Goal: Task Accomplishment & Management: Complete application form

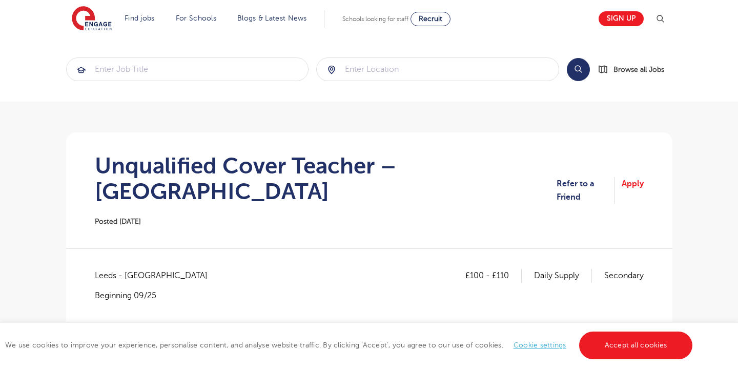
scroll to position [103, 0]
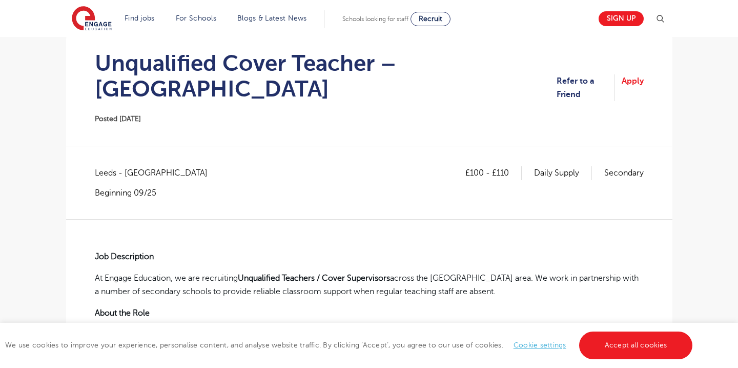
click at [635, 78] on link "Apply" at bounding box center [633, 87] width 22 height 27
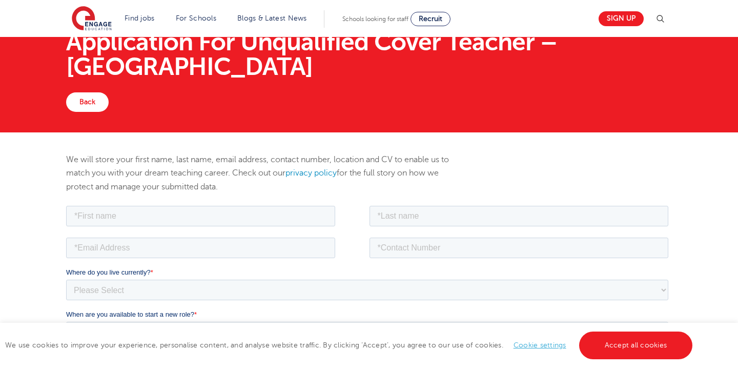
scroll to position [21, 0]
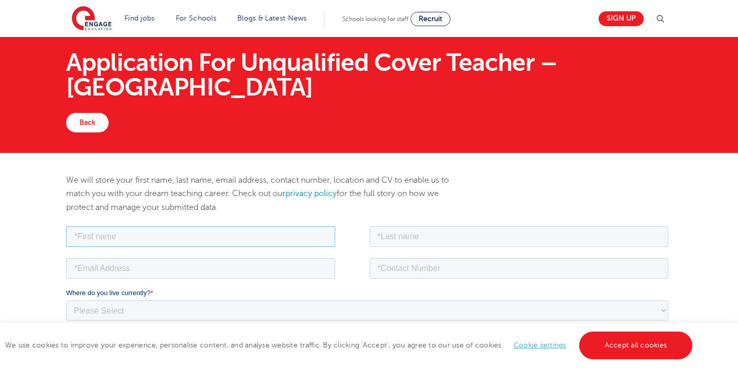
click at [125, 235] on input "text" at bounding box center [200, 236] width 269 height 21
type input "Cindy"
type input "Farrell"
type input "cindymfarrell@gmail.com"
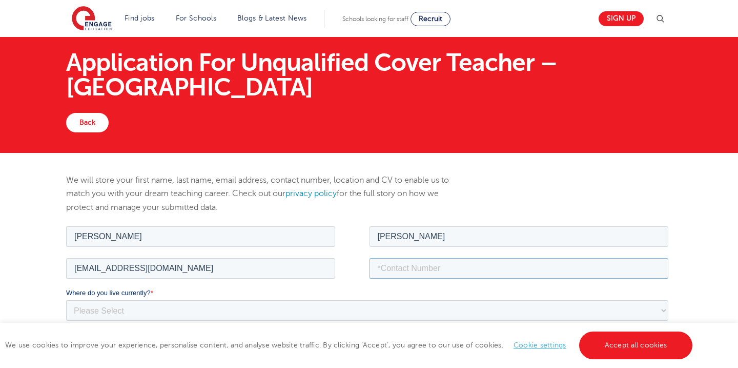
type input "07440769401"
click at [223, 310] on select "Please Select UK Canada Ireland Australia New Zealand Europe USA South Africa J…" at bounding box center [367, 309] width 603 height 21
select select "UK"
click at [66, 299] on select "Please Select UK Canada Ireland Australia New Zealand Europe USA South Africa J…" at bounding box center [367, 309] width 603 height 21
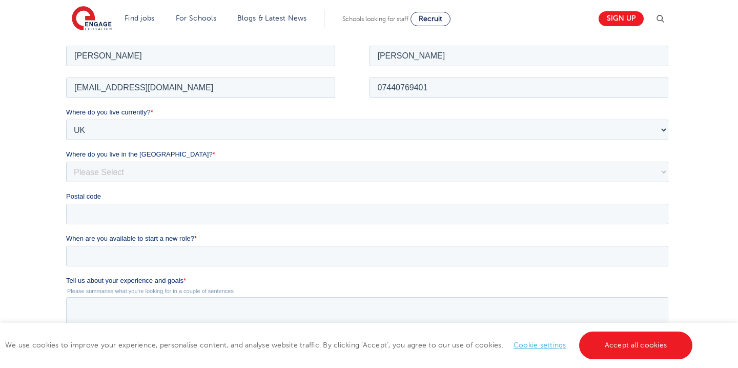
scroll to position [205, 0]
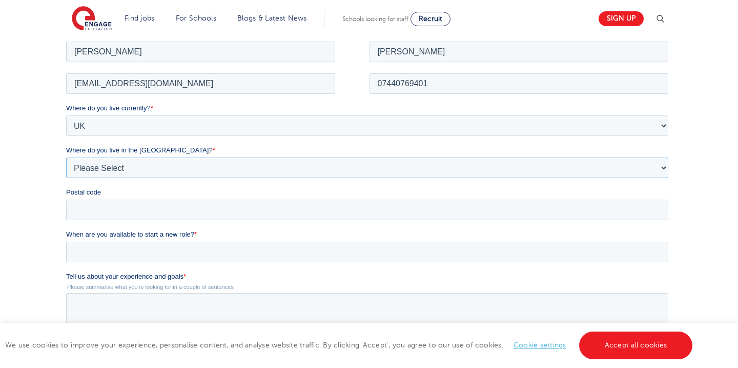
click at [140, 167] on select "Please Select Overseas Barnsley Bedfordshire Berkshire Bournemouth Bracknell Fo…" at bounding box center [367, 167] width 603 height 21
select select "Leeds"
click at [66, 157] on select "Please Select Overseas Barnsley Bedfordshire Berkshire Bournemouth Bracknell Fo…" at bounding box center [367, 167] width 603 height 21
click at [116, 253] on input "When are you available to start a new role? *" at bounding box center [367, 251] width 603 height 21
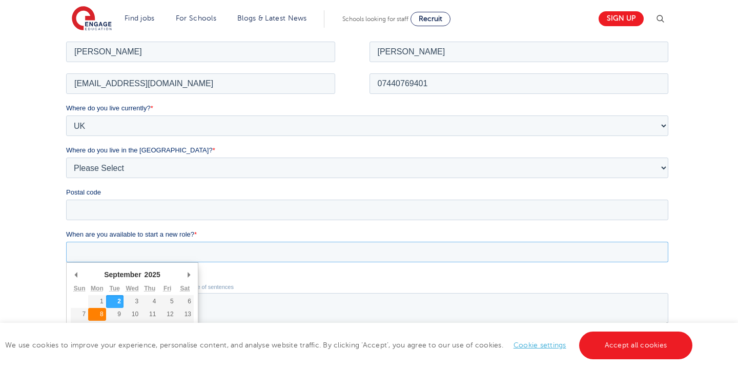
type div "2025-09-08"
type input "2025/09/08"
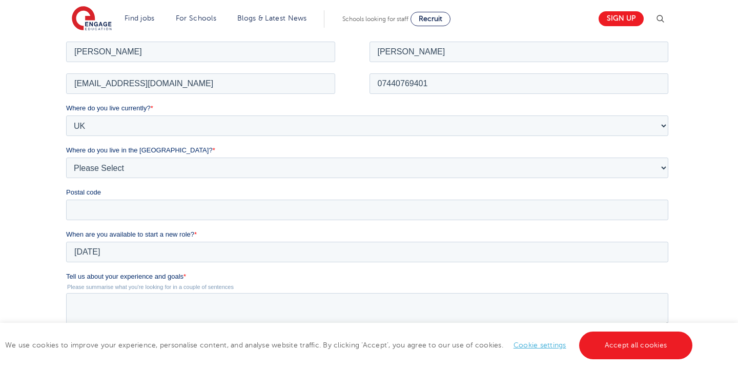
click at [31, 271] on div "We will store your first name, last name, email address, contact number, locati…" at bounding box center [369, 246] width 738 height 557
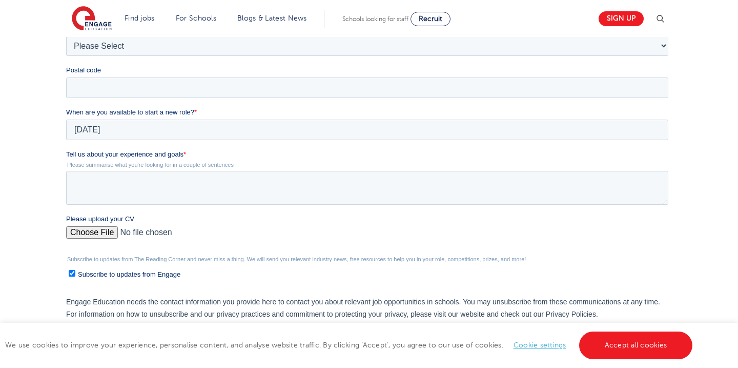
scroll to position [328, 0]
click at [140, 179] on textarea "Tell us about your experience and goals *" at bounding box center [367, 187] width 603 height 34
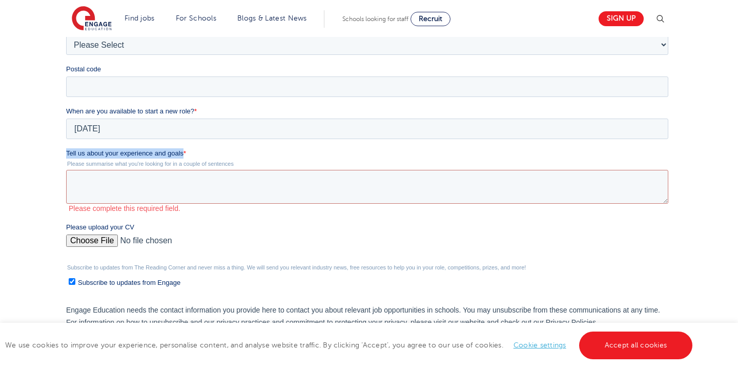
drag, startPoint x: 66, startPoint y: 149, endPoint x: 183, endPoint y: 149, distance: 116.9
click at [183, 150] on label "Tell us about your experience and goals *" at bounding box center [369, 153] width 607 height 10
copy span "Tell us about your experience and goals"
click at [85, 183] on textarea "Tell us about your experience and goals *" at bounding box center [367, 187] width 603 height 34
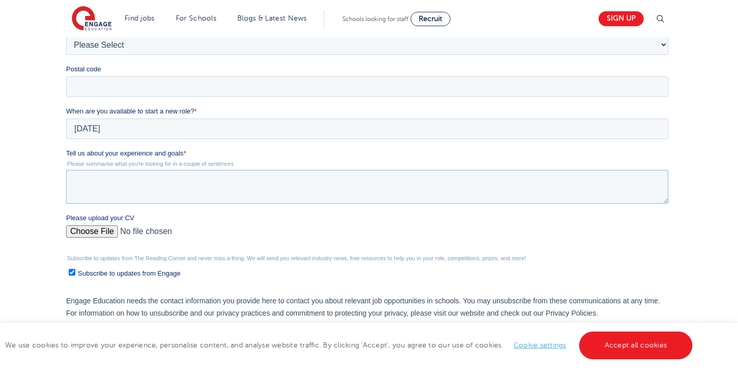
paste textarea "Dedicated educator with 3 years’ experience teaching Geography, alongside broad…"
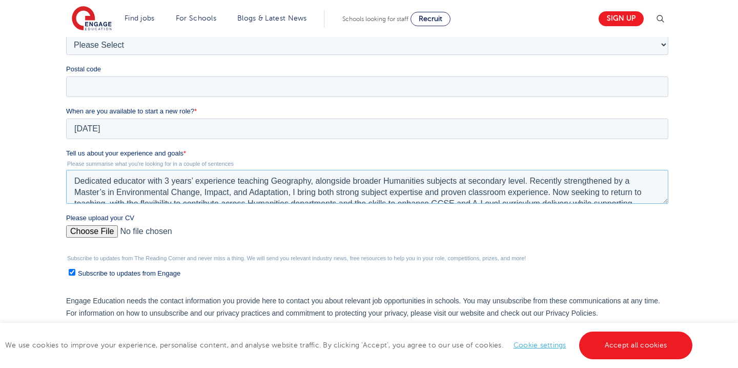
scroll to position [23, 0]
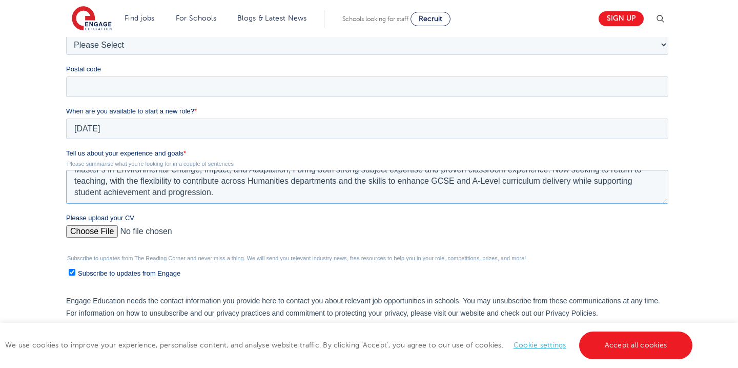
type textarea "Dedicated educator with 3 years’ experience teaching Geography, alongside broad…"
click at [127, 186] on textarea "Dedicated educator with 3 years’ experience teaching Geography, alongside broad…" at bounding box center [367, 187] width 603 height 34
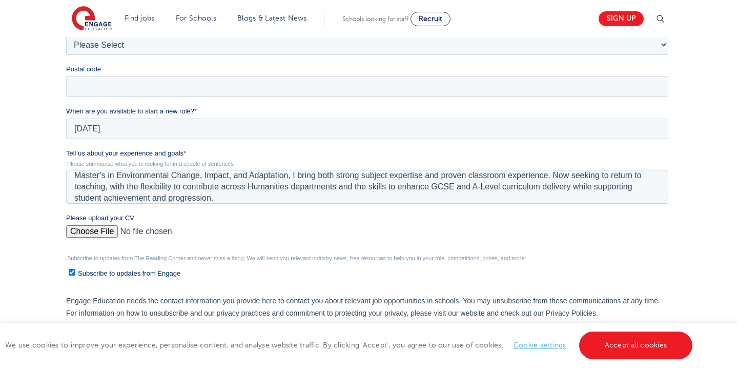
click at [85, 232] on input "Please upload your CV" at bounding box center [367, 235] width 603 height 21
type input "C:\fakepath\Cindy_Farrell_Edu.pdf"
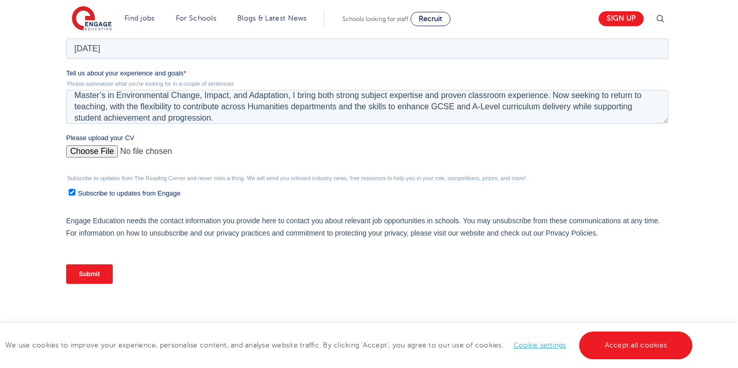
scroll to position [410, 0]
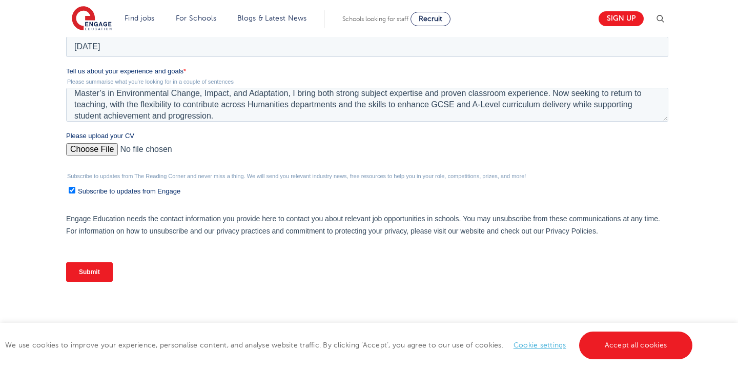
drag, startPoint x: 79, startPoint y: 272, endPoint x: 142, endPoint y: 224, distance: 79.7
click at [103, 248] on form "Job Position Job Sector Job ID Job Number Job Owner Cindy Farrell cindymfarrell…" at bounding box center [369, 62] width 607 height 456
click at [235, 100] on textarea "Dedicated educator with 3 years’ experience teaching Geography, alongside broad…" at bounding box center [367, 105] width 603 height 34
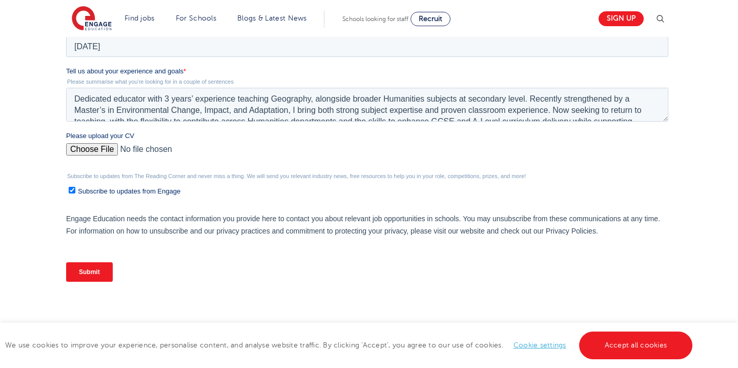
click at [87, 275] on input "Submit" at bounding box center [89, 271] width 47 height 19
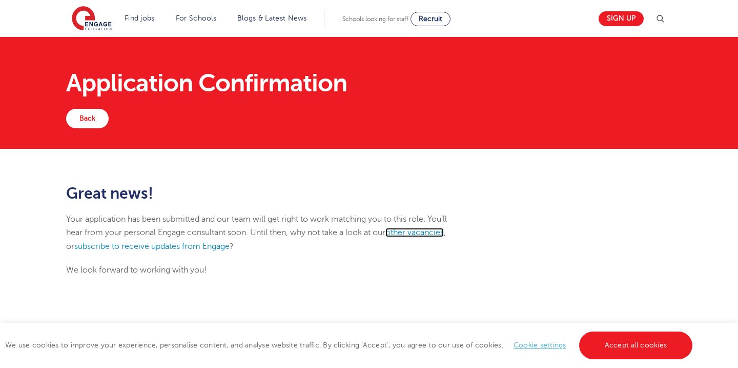
click at [421, 232] on link "other vacancies" at bounding box center [415, 232] width 58 height 9
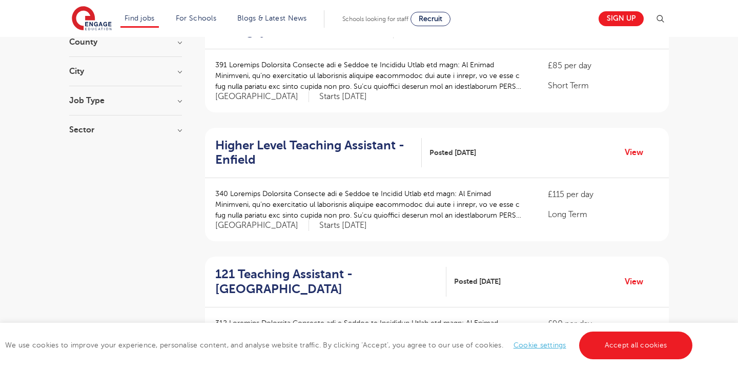
scroll to position [144, 0]
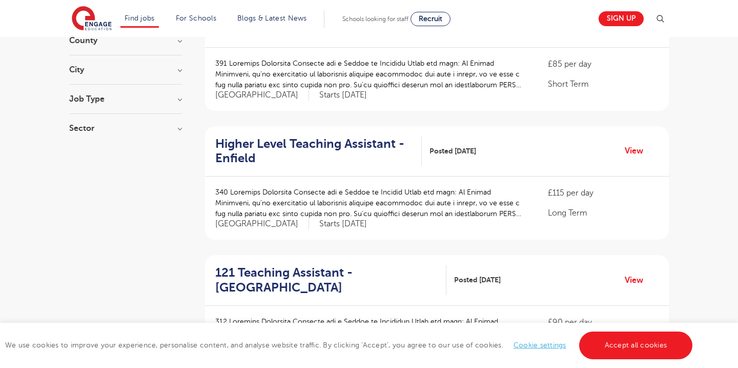
click at [145, 72] on h3 "City" at bounding box center [125, 70] width 113 height 8
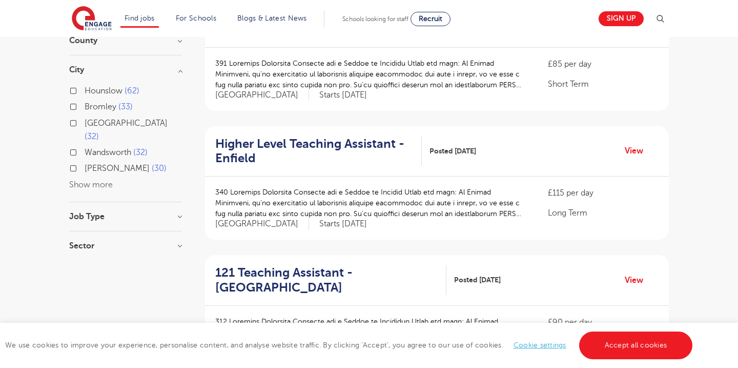
click at [99, 132] on span "32" at bounding box center [92, 136] width 14 height 9
click at [91, 123] on input "Leeds 32" at bounding box center [88, 121] width 7 height 7
checkbox input "true"
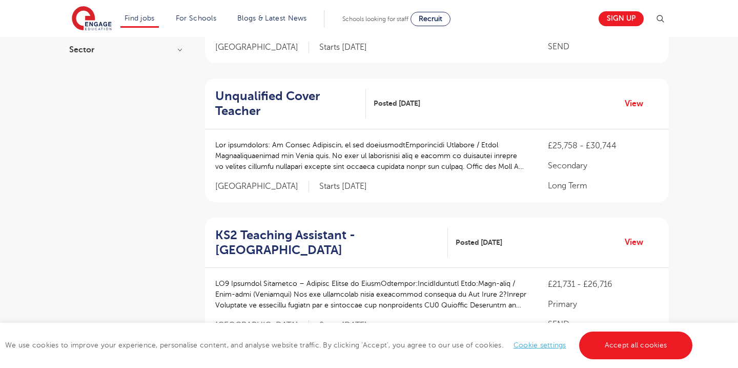
scroll to position [328, 0]
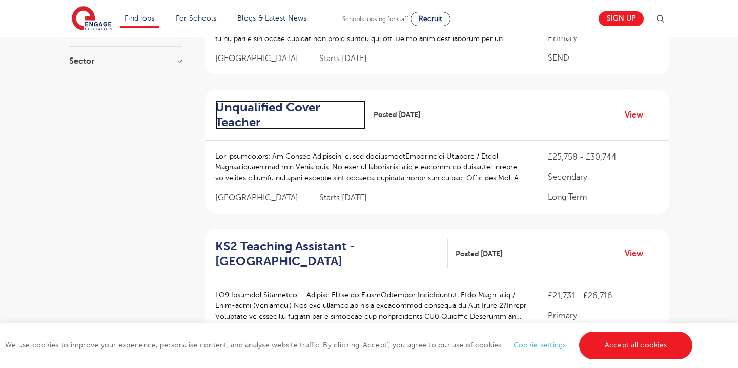
click at [267, 105] on h2 "Unqualified Cover Teacher" at bounding box center [286, 115] width 143 height 30
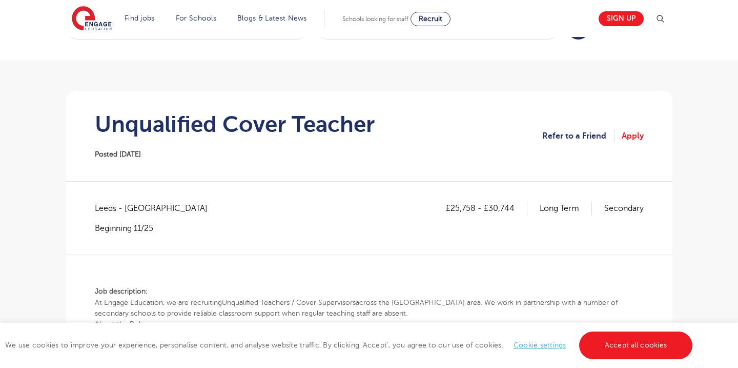
scroll to position [41, 0]
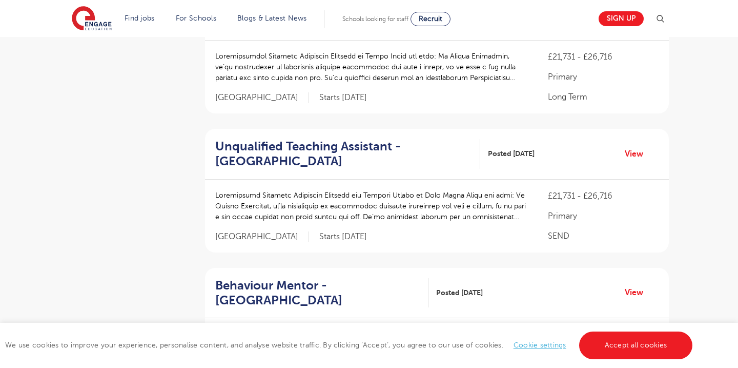
scroll to position [985, 0]
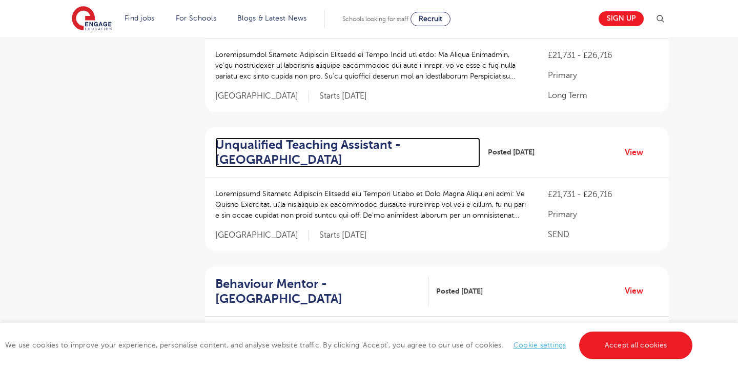
click at [312, 140] on h2 "Unqualified Teaching Assistant - Leeds" at bounding box center [343, 152] width 257 height 30
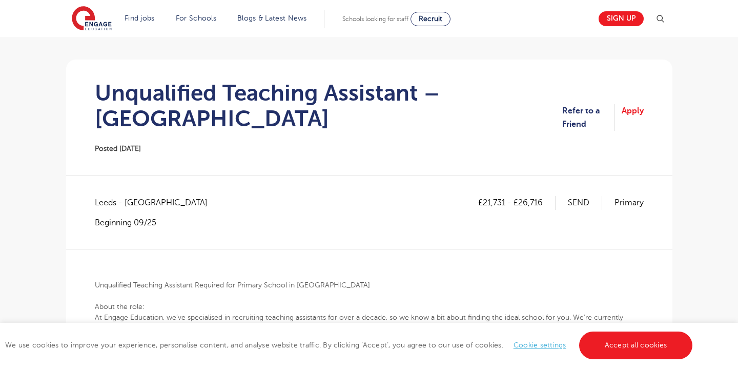
scroll to position [62, 0]
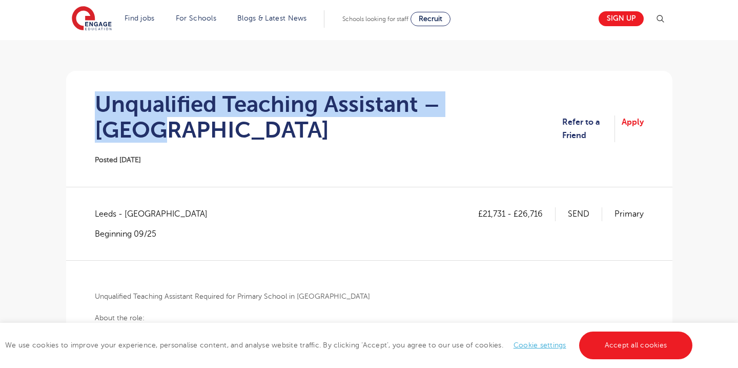
drag, startPoint x: 96, startPoint y: 103, endPoint x: 503, endPoint y: 101, distance: 406.6
click at [503, 101] on h1 "Unqualified Teaching Assistant – [GEOGRAPHIC_DATA]" at bounding box center [329, 116] width 468 height 51
copy h1 "Unqualified Teaching Assistant – [GEOGRAPHIC_DATA]"
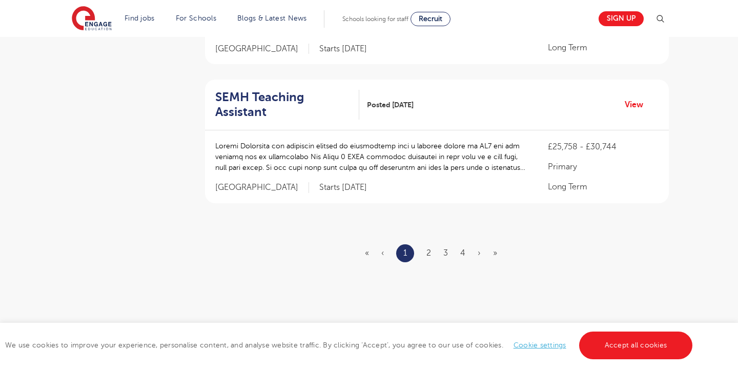
scroll to position [1313, 0]
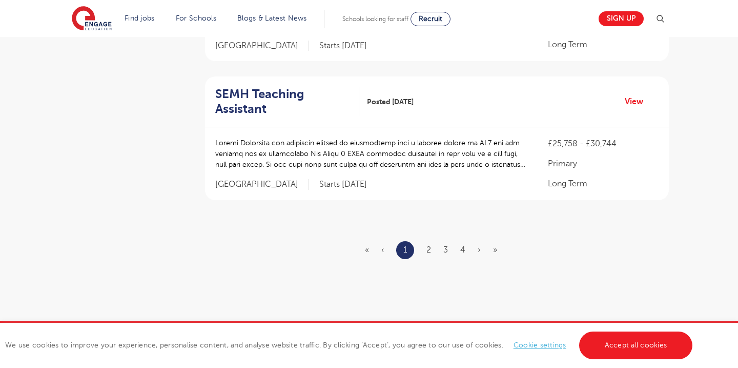
click at [426, 249] on ul "« ‹ 1 2 3 4 › »" at bounding box center [437, 250] width 145 height 18
click at [251, 97] on h2 "SEMH Teaching Assistant" at bounding box center [283, 102] width 136 height 30
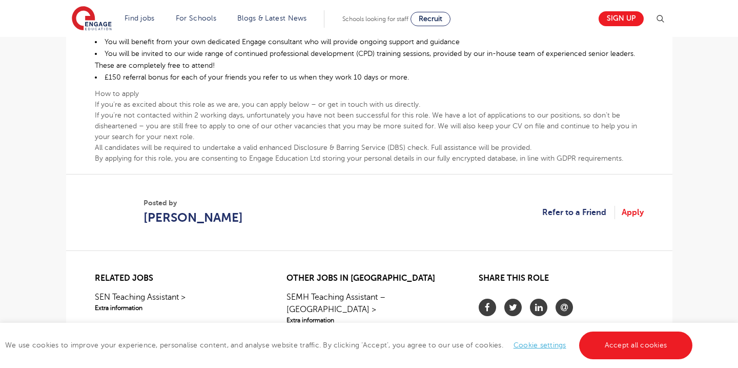
scroll to position [513, 0]
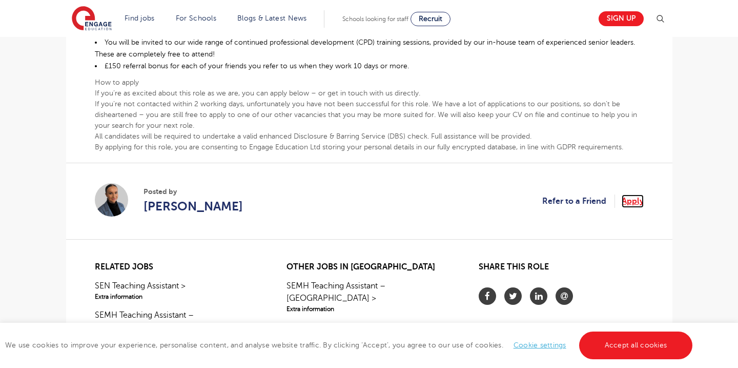
click at [633, 194] on link "Apply" at bounding box center [633, 200] width 22 height 13
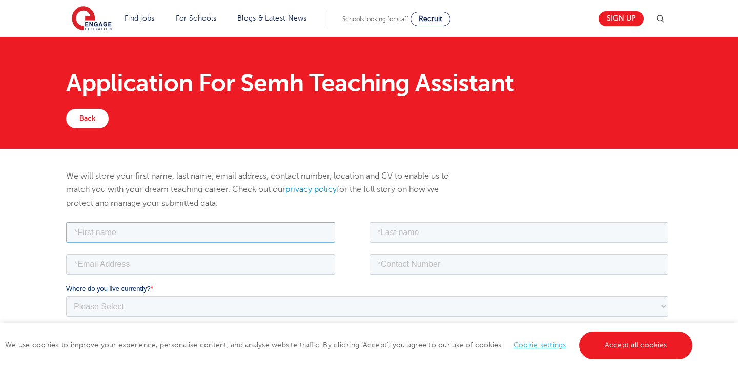
click at [179, 229] on input "text" at bounding box center [200, 232] width 269 height 21
type input "[PERSON_NAME]"
type input "[EMAIL_ADDRESS][DOMAIN_NAME]"
type input "07440769401"
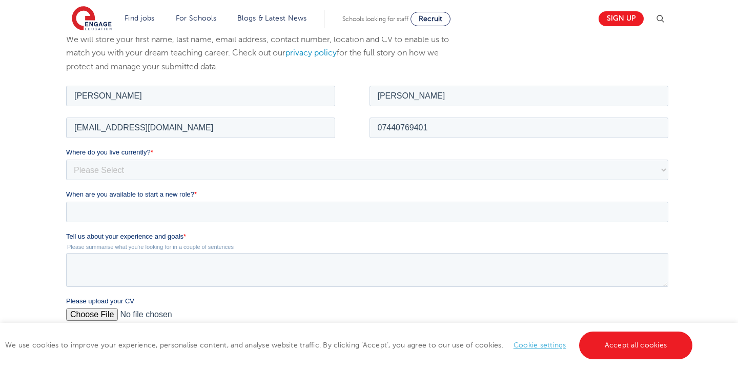
scroll to position [185, 0]
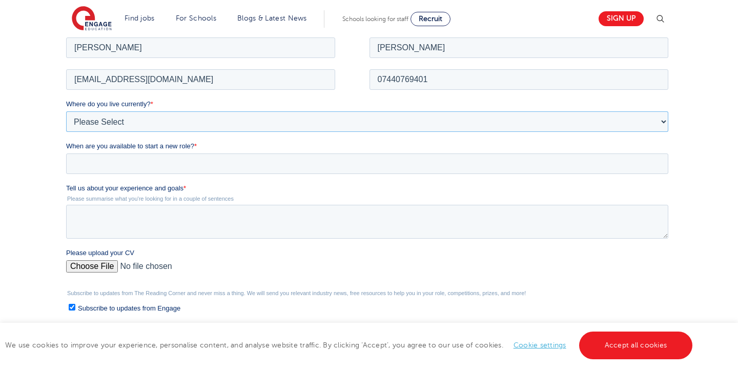
click at [115, 115] on select "Please Select UK Canada Ireland Australia New Zealand Europe USA South Africa J…" at bounding box center [367, 121] width 603 height 21
select select "UK"
click at [66, 111] on select "Please Select UK Canada Ireland Australia New Zealand Europe USA South Africa J…" at bounding box center [367, 121] width 603 height 21
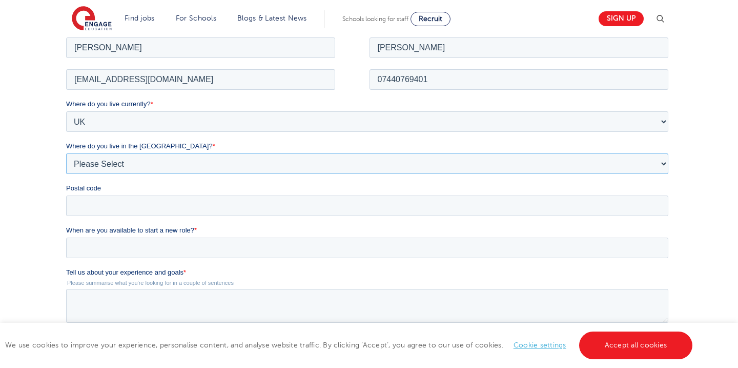
click at [124, 166] on select "Please Select Overseas Barnsley Bedfordshire Berkshire Bournemouth Bracknell Fo…" at bounding box center [367, 163] width 603 height 21
select select "[GEOGRAPHIC_DATA]"
click at [66, 153] on select "Please Select Overseas Barnsley Bedfordshire Berkshire Bournemouth Bracknell Fo…" at bounding box center [367, 163] width 603 height 21
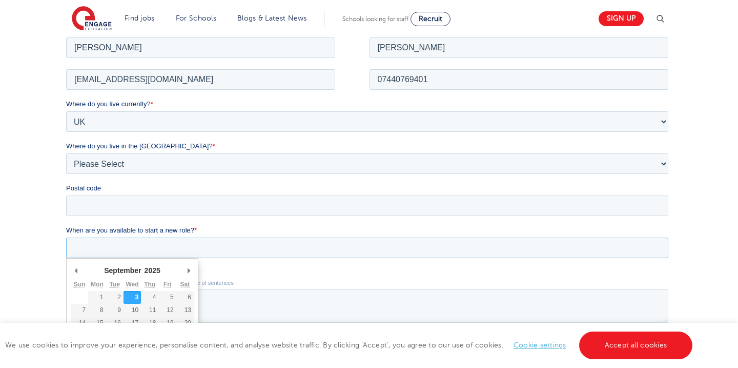
click at [188, 249] on input "When are you available to start a new role? *" at bounding box center [367, 247] width 603 height 21
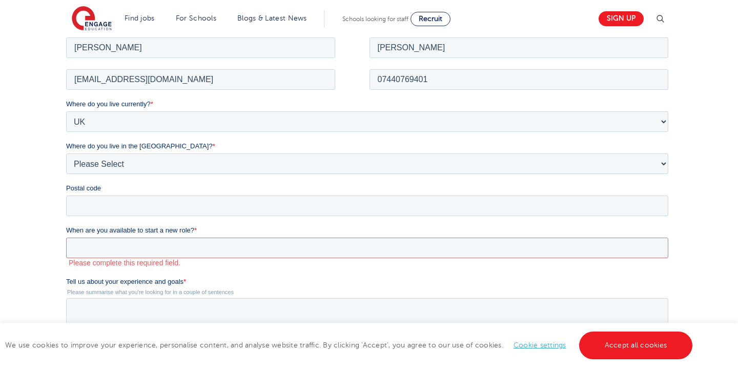
click at [15, 188] on div "We will store your first name, last name, email address, contact number, locati…" at bounding box center [369, 247] width 738 height 566
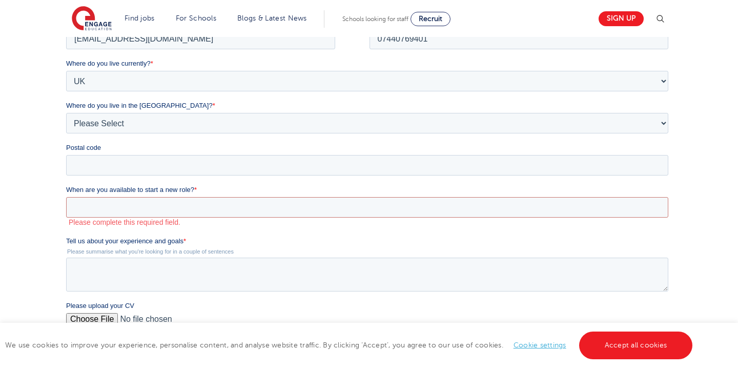
scroll to position [226, 0]
click at [113, 166] on input "Postal code" at bounding box center [367, 164] width 603 height 21
type input "l"
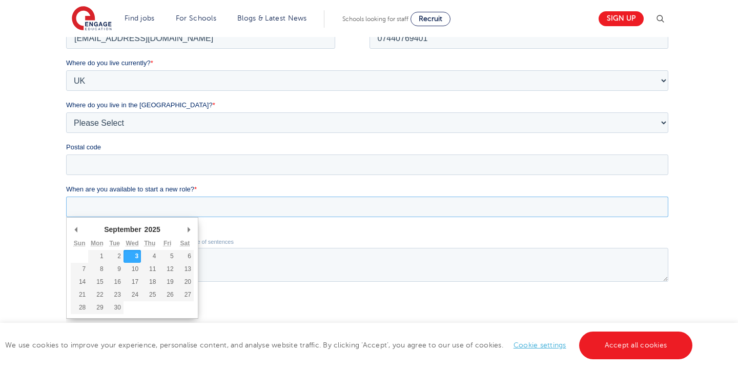
click at [169, 206] on input "When are you available to start a new role? *" at bounding box center [367, 206] width 603 height 21
type div "2025-09-08"
type input "2025/09/08"
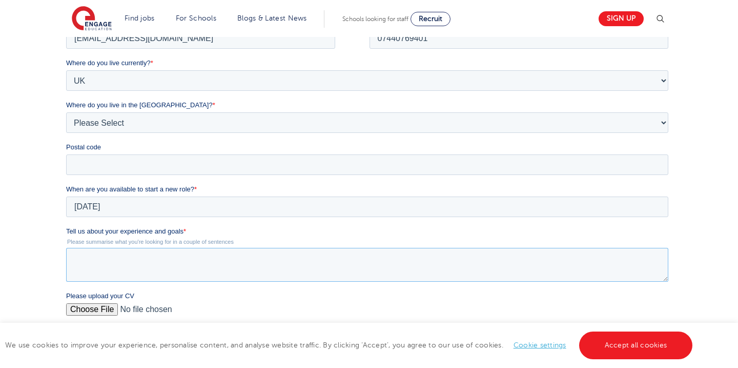
click at [101, 271] on textarea "Tell us about your experience and goals *" at bounding box center [367, 265] width 603 height 34
paste textarea "Dedicated educator with 3 years’ experience teaching Geography and broader Huma…"
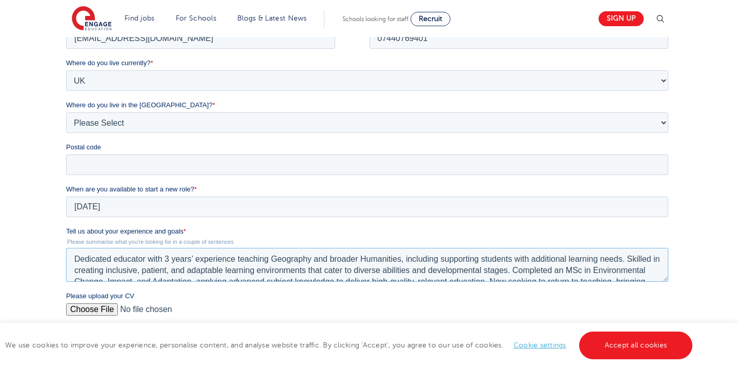
scroll to position [16, 0]
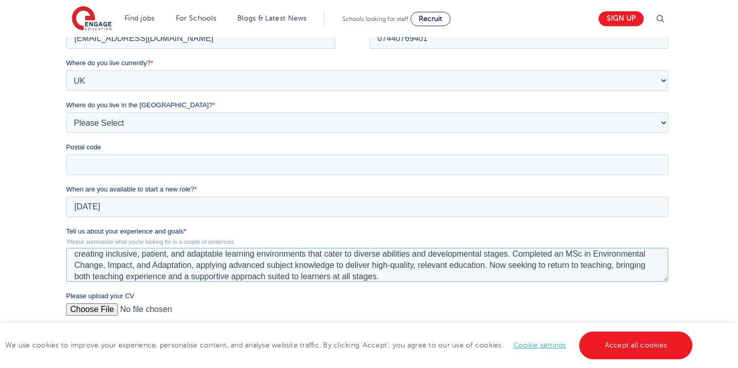
click at [463, 257] on textarea "Dedicated educator with 3 years’ experience teaching Geography and broader Huma…" at bounding box center [367, 265] width 603 height 34
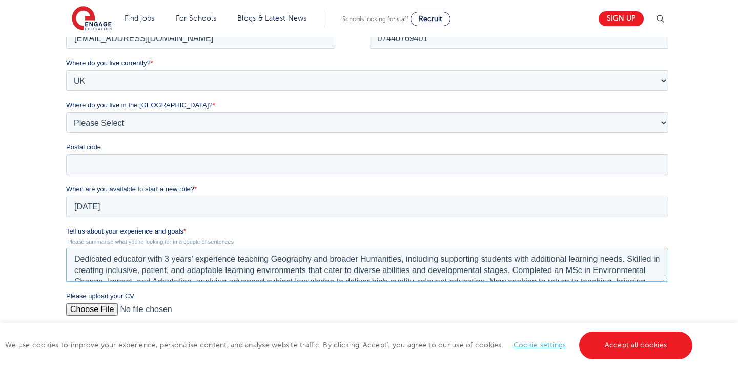
click at [178, 272] on textarea "Dedicated educator with 3 years’ experience teaching Geography and broader Huma…" at bounding box center [367, 265] width 603 height 34
click at [536, 270] on textarea "Dedicated educator with 3 years’ experience teaching Geography and broader Huma…" at bounding box center [367, 265] width 603 height 34
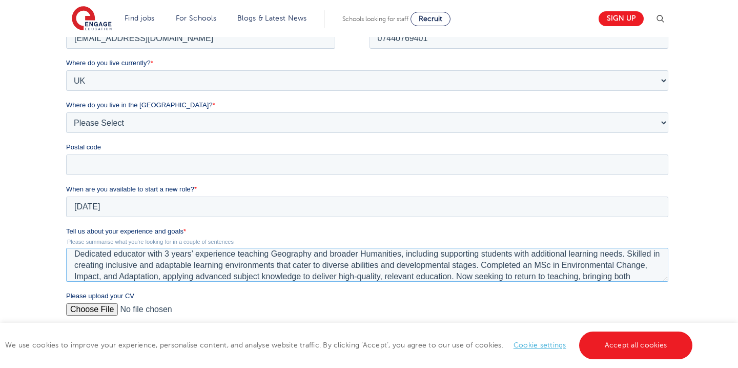
scroll to position [23, 0]
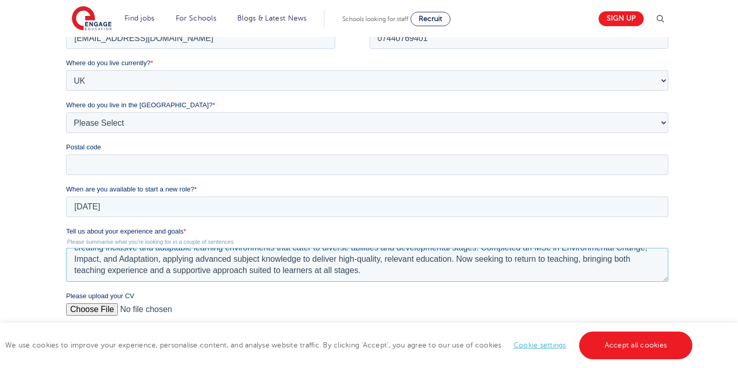
click at [501, 272] on textarea "Dedicated educator with 3 years’ experience teaching Geography and broader Huma…" at bounding box center [367, 265] width 603 height 34
type textarea "Dedicated educator with 3 years’ experience teaching Geography and broader Huma…"
click at [496, 288] on fieldset "Tell us about your experience and goals * Please summarise what you're looking …" at bounding box center [369, 258] width 607 height 65
click at [85, 308] on input "Please upload your CV" at bounding box center [367, 313] width 603 height 21
click at [92, 309] on input "Please upload your CV" at bounding box center [367, 313] width 603 height 21
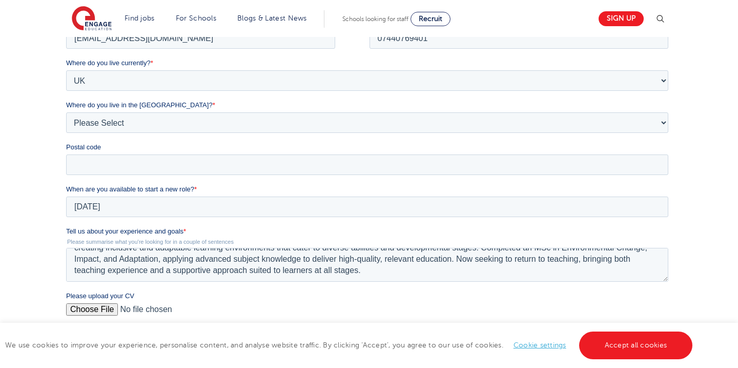
type input "C:\fakepath\Cindy_Farrell_Edu.pdf"
click at [13, 164] on div "We will store your first name, last name, email address, contact number, locati…" at bounding box center [369, 206] width 738 height 566
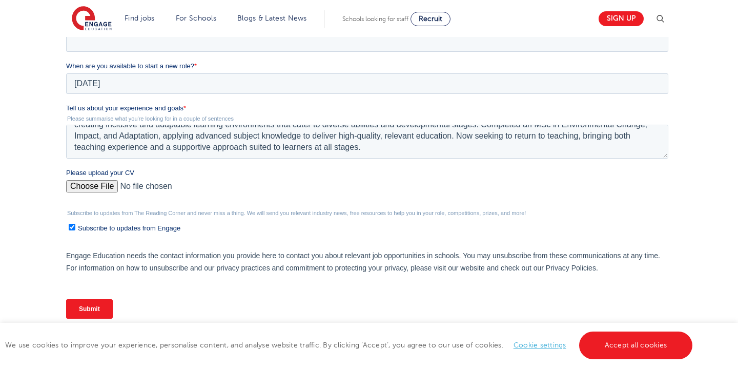
scroll to position [369, 0]
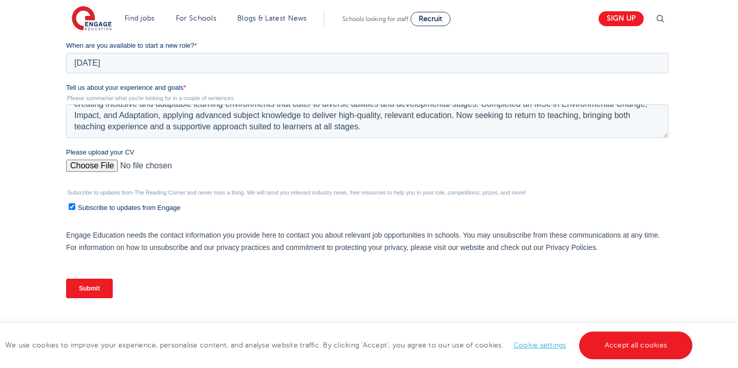
click at [7, 185] on div "We will store your first name, last name, email address, contact number, locati…" at bounding box center [369, 63] width 738 height 566
click at [107, 289] on input "Submit" at bounding box center [89, 287] width 47 height 19
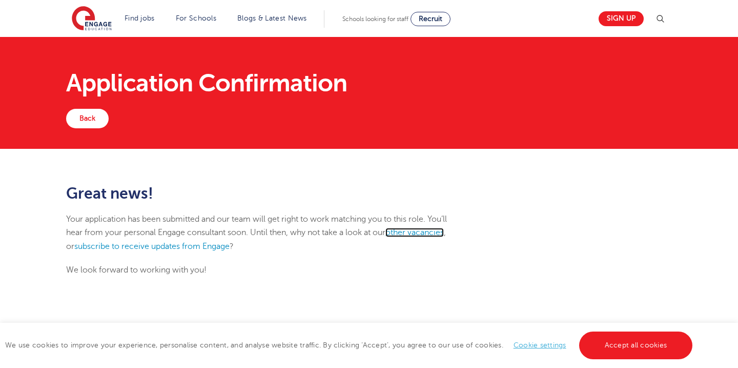
click at [424, 236] on link "other vacancies" at bounding box center [415, 232] width 58 height 9
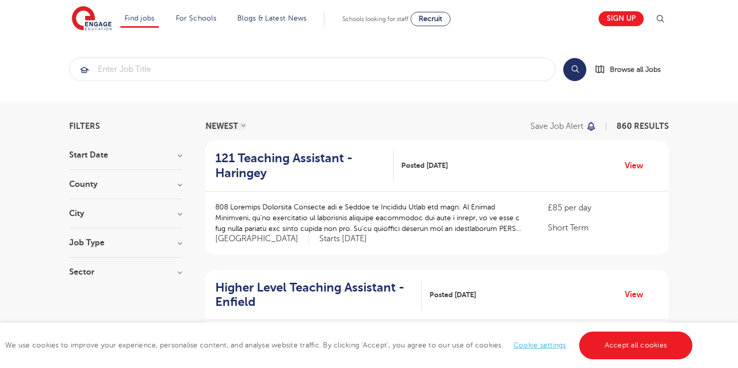
click at [95, 222] on div "City Hounslow 62 Bromley 33 Leeds 32 Wandsworth 32 Hackney 30 Show more" at bounding box center [125, 218] width 113 height 19
click at [89, 212] on h3 "City" at bounding box center [125, 213] width 113 height 8
click at [94, 266] on span "Leeds" at bounding box center [126, 266] width 83 height 9
click at [91, 266] on input "Leeds 32" at bounding box center [88, 265] width 7 height 7
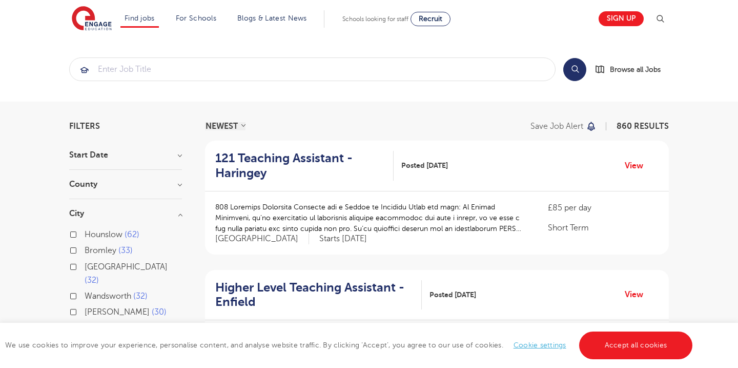
checkbox input "true"
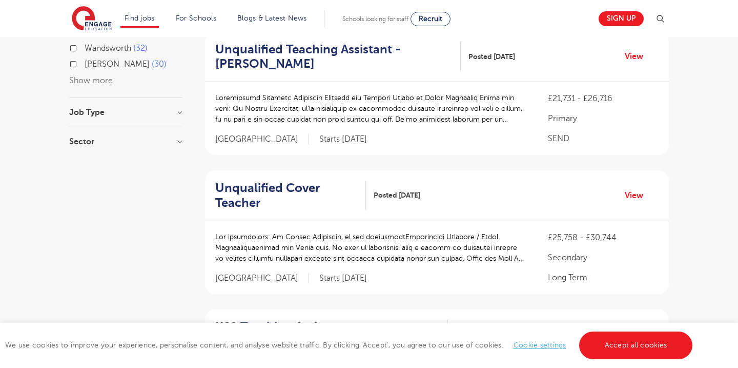
scroll to position [246, 0]
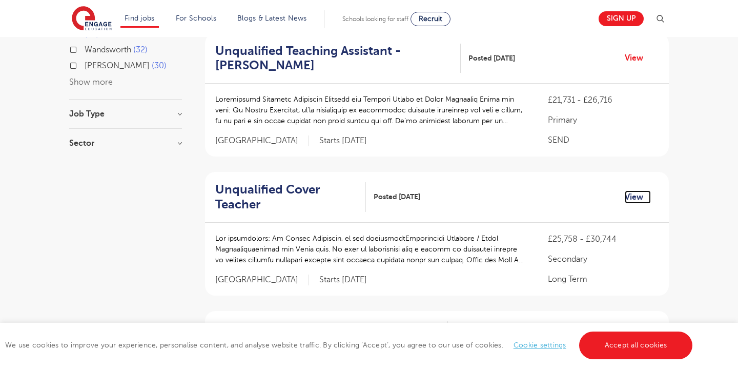
click at [635, 196] on link "View" at bounding box center [638, 196] width 26 height 13
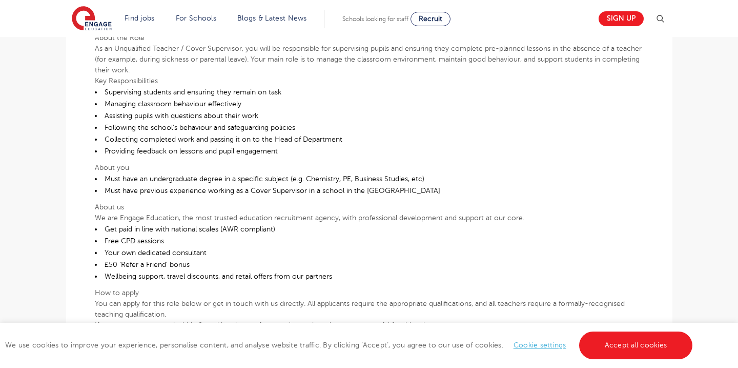
scroll to position [328, 0]
click at [614, 16] on link "Sign up" at bounding box center [621, 18] width 45 height 15
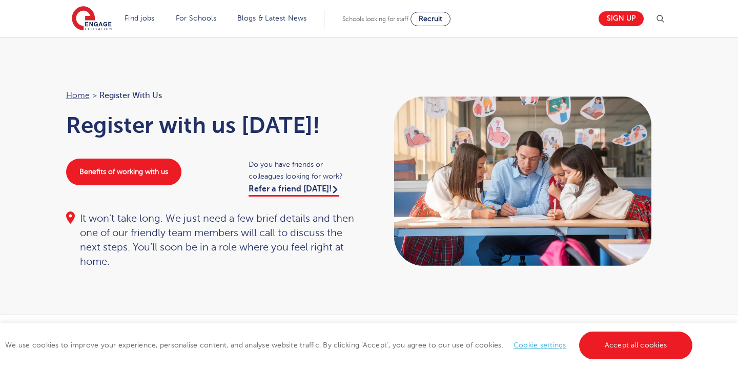
click at [11, 257] on div "Home > Register with us Register with us [DATE]! Benefits of working with us Do…" at bounding box center [369, 176] width 738 height 278
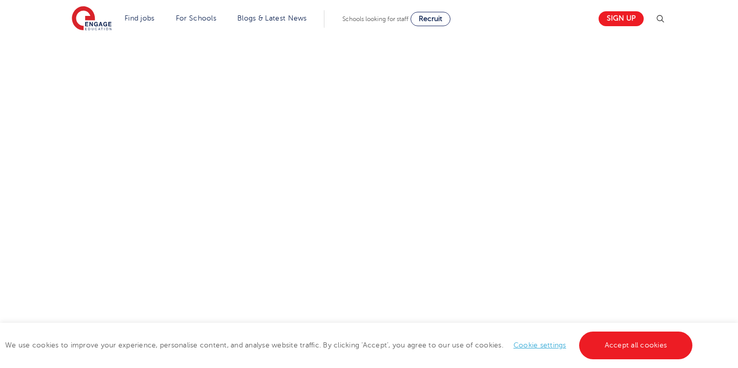
scroll to position [533, 0]
click at [544, 261] on div "Let us know more about you!" at bounding box center [369, 137] width 622 height 640
click at [521, 237] on div "Let us know more about you!" at bounding box center [369, 137] width 622 height 640
click at [505, 275] on div "Let us know more about you!" at bounding box center [369, 137] width 622 height 640
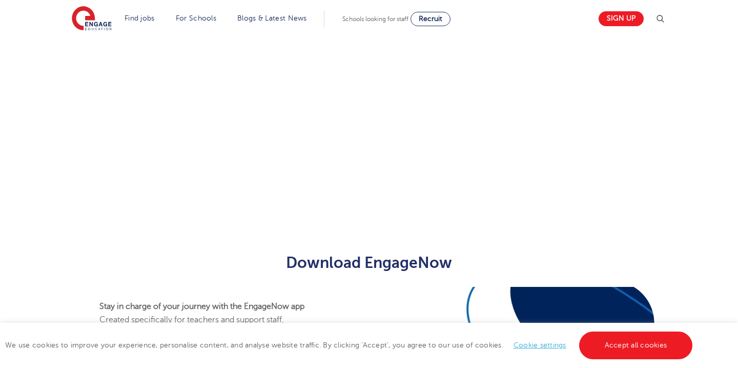
scroll to position [800, 0]
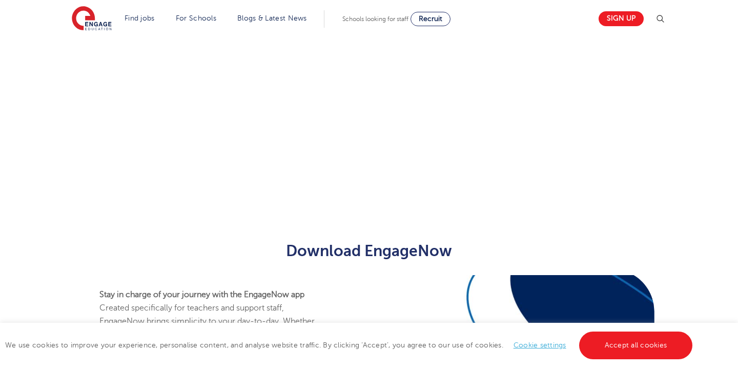
click at [346, 179] on p at bounding box center [265, 173] width 399 height 13
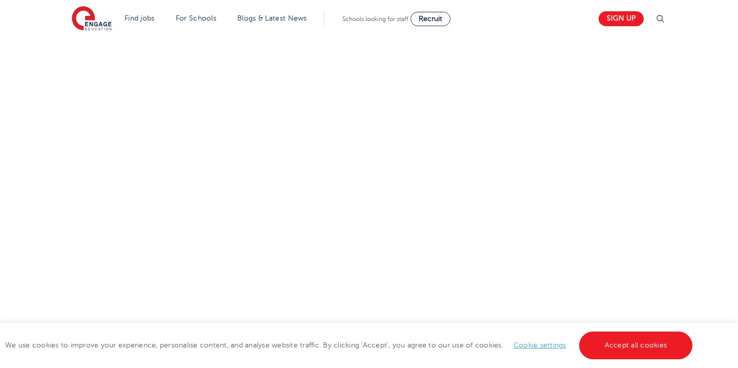
scroll to position [378, 0]
click at [493, 128] on div "Let us know more about you!" at bounding box center [369, 196] width 622 height 448
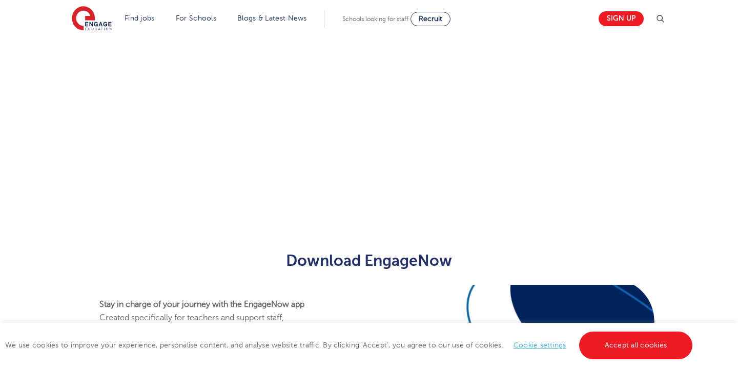
click at [647, 125] on div "Let us know more about you!" at bounding box center [369, 86] width 622 height 228
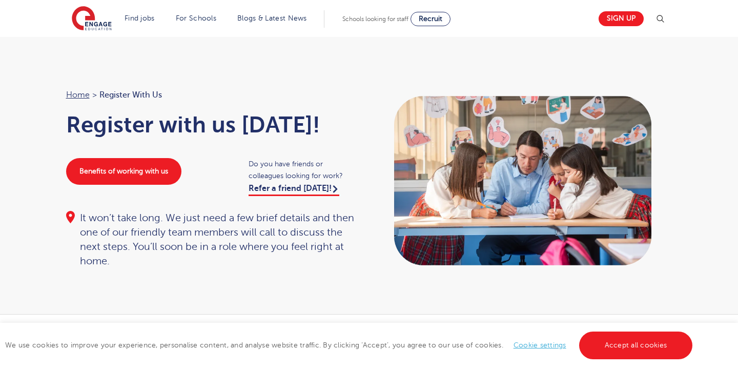
scroll to position [0, 0]
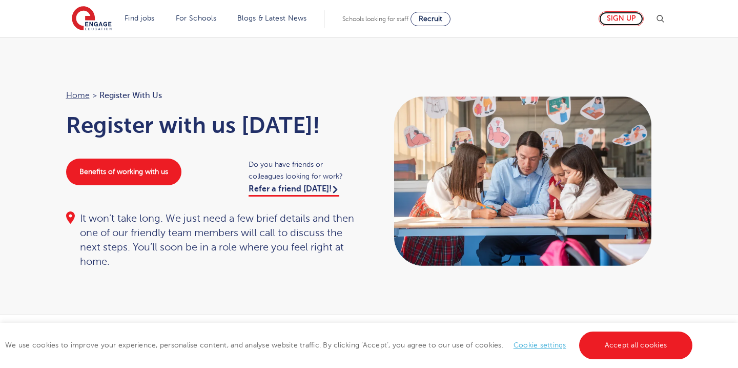
click at [611, 17] on link "Sign up" at bounding box center [621, 18] width 45 height 15
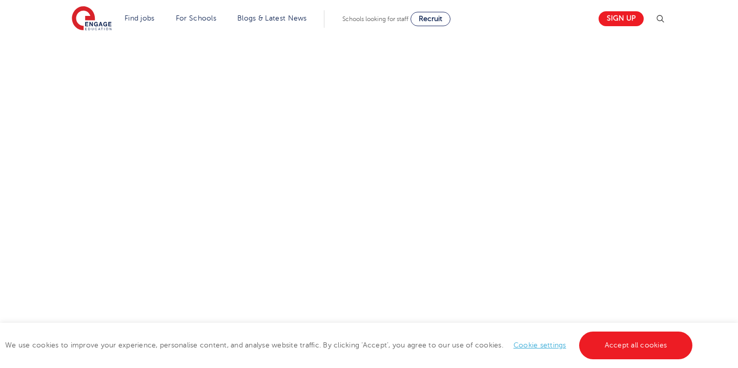
scroll to position [615, 0]
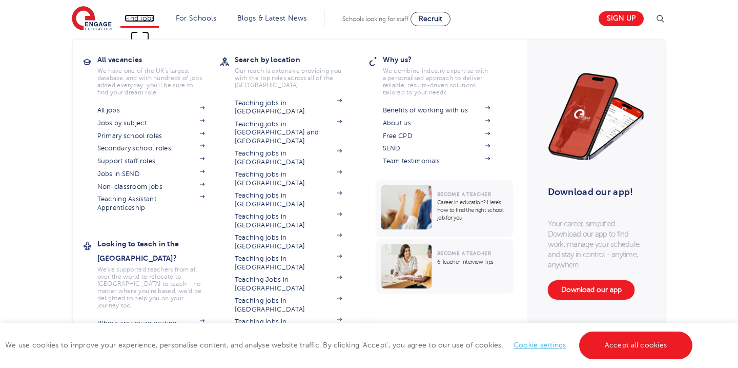
click at [129, 17] on link "Find jobs" at bounding box center [140, 18] width 30 height 8
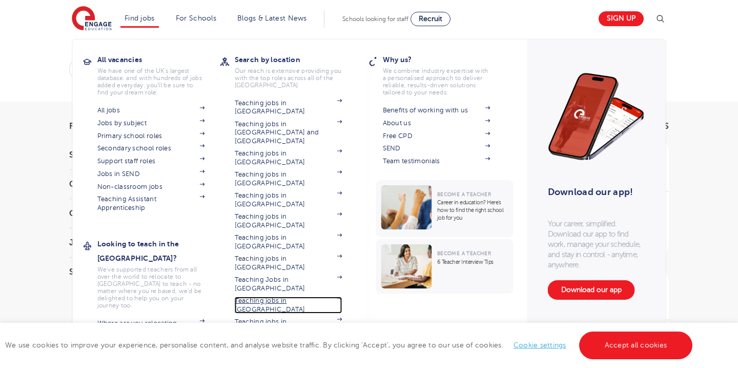
click at [267, 296] on link "Teaching jobs in [GEOGRAPHIC_DATA]" at bounding box center [289, 304] width 108 height 17
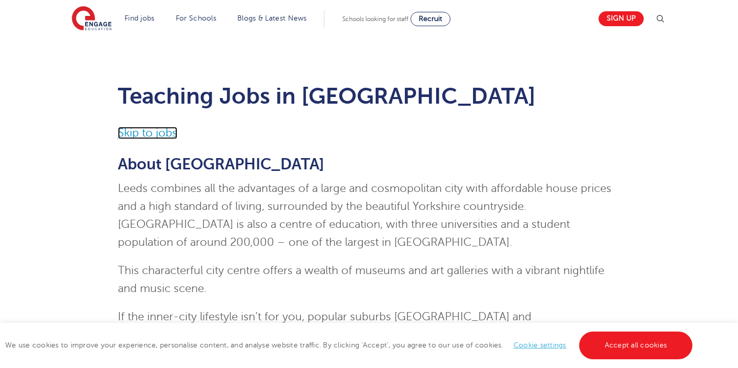
click at [165, 134] on link "Skip to jobs" at bounding box center [147, 133] width 59 height 12
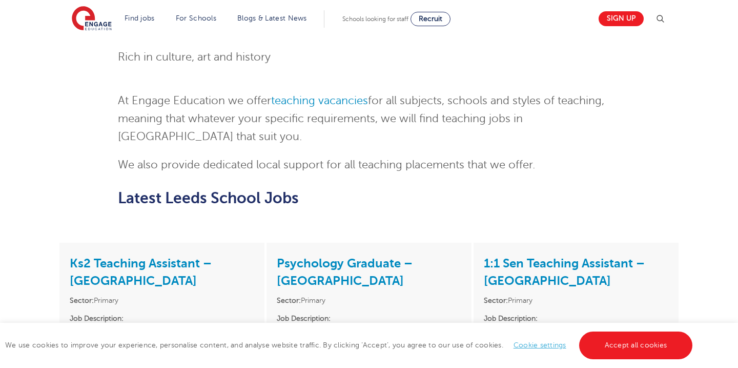
scroll to position [1361, 0]
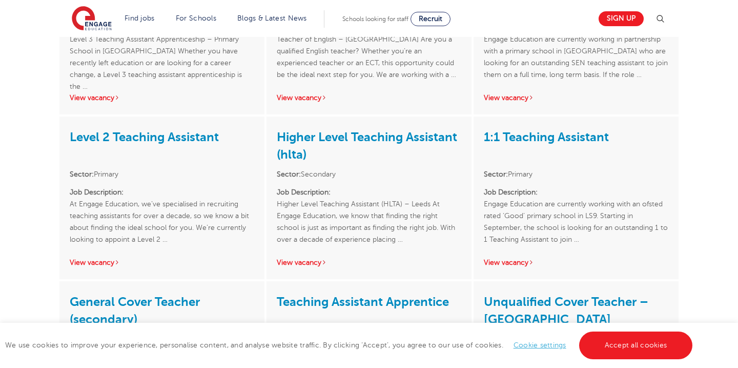
scroll to position [1997, 0]
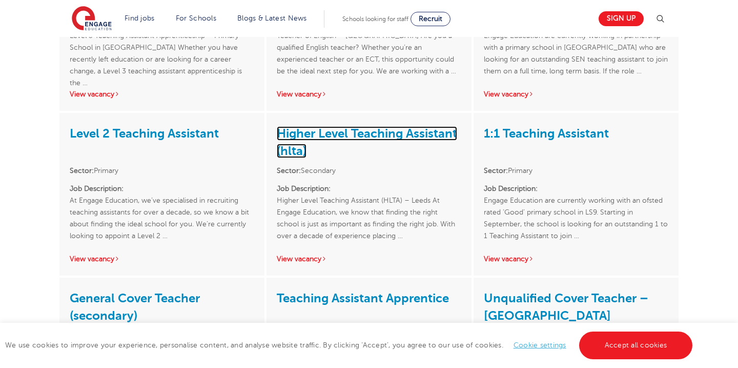
click at [350, 126] on link "Higher Level Teaching Assistant (hlta)" at bounding box center [367, 142] width 180 height 32
